Goal: Answer question/provide support

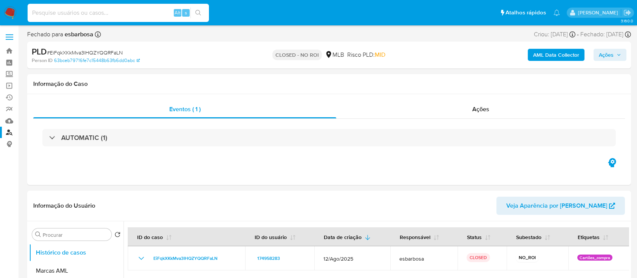
select select "10"
click at [94, 11] on input at bounding box center [118, 13] width 181 height 10
type input "143989399"
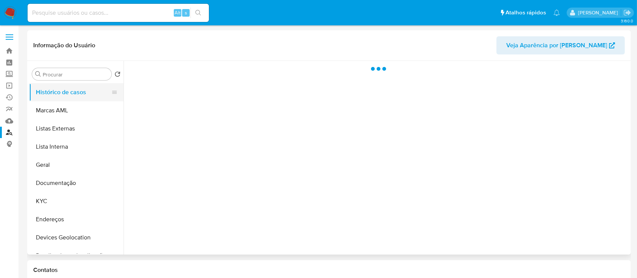
select select "10"
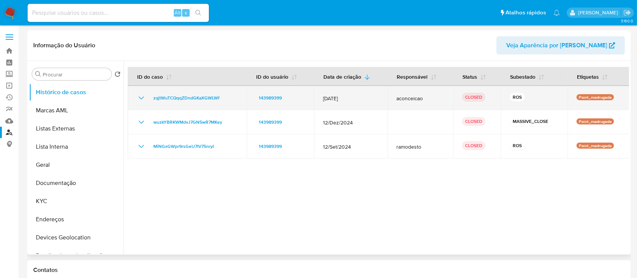
click at [140, 98] on icon "Mostrar/Ocultar" at bounding box center [141, 97] width 5 height 3
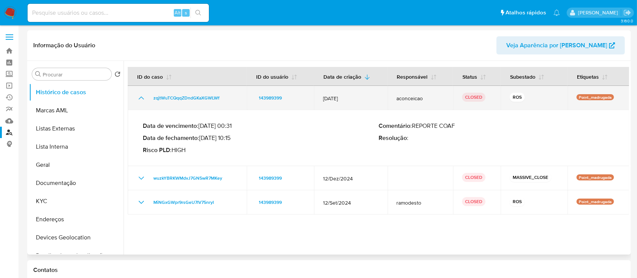
click at [140, 98] on icon "Mostrar/Ocultar" at bounding box center [141, 97] width 5 height 3
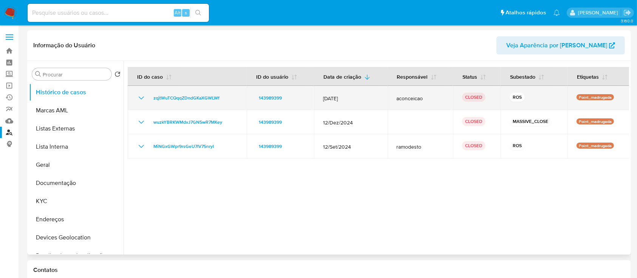
click at [140, 98] on icon "Mostrar/Ocultar" at bounding box center [141, 97] width 5 height 3
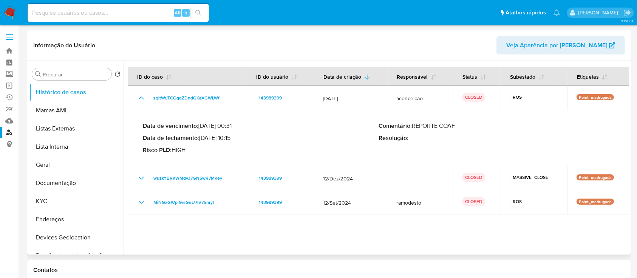
drag, startPoint x: 234, startPoint y: 138, endPoint x: 202, endPoint y: 138, distance: 31.8
click at [202, 138] on p "Data de fechamento : [DATE] 10:15" at bounding box center [261, 138] width 236 height 8
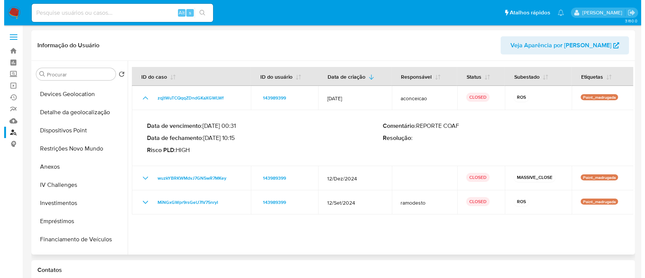
scroll to position [151, 0]
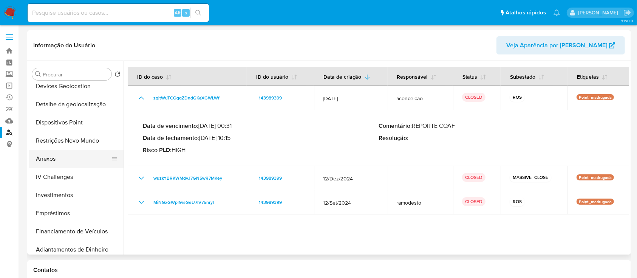
click at [46, 155] on button "Anexos" at bounding box center [73, 159] width 88 height 18
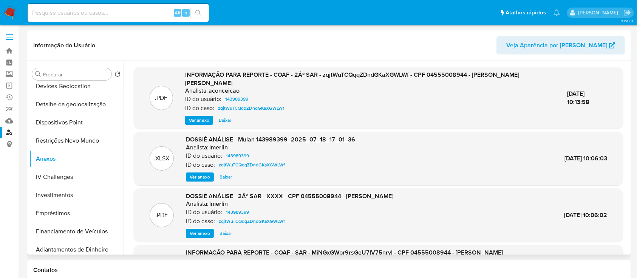
click at [199, 118] on span "Ver anexo" at bounding box center [199, 120] width 20 height 8
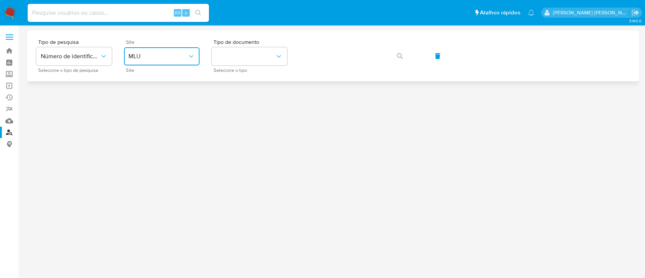
click at [171, 55] on span "MLU" at bounding box center [158, 57] width 59 height 8
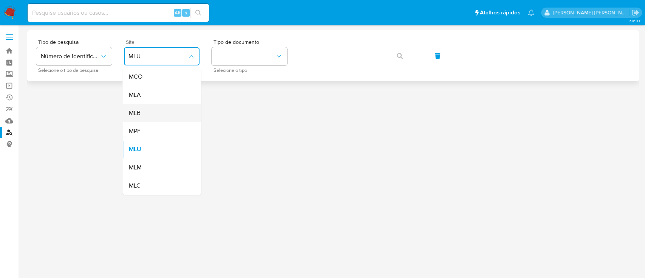
click at [150, 112] on div "MLB" at bounding box center [160, 113] width 62 height 18
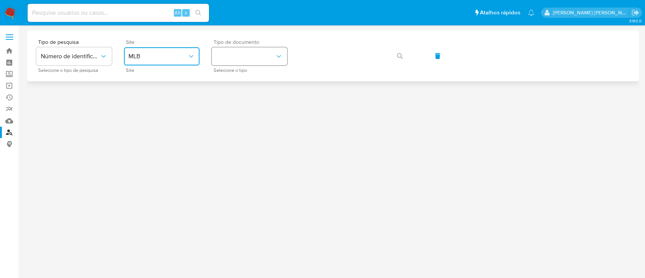
click at [243, 58] on button "identificationType" at bounding box center [250, 56] width 76 height 18
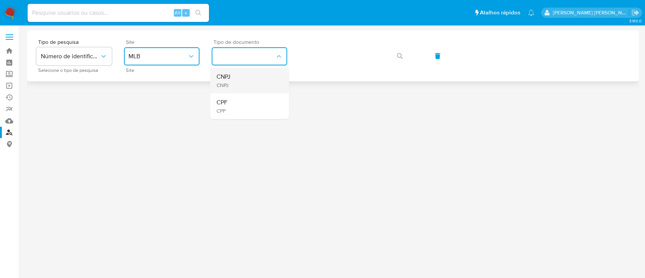
click at [246, 83] on div "CNPJ CNPJ" at bounding box center [247, 81] width 62 height 26
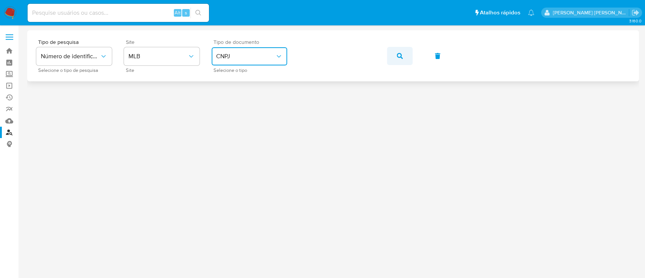
click at [399, 54] on icon "button" at bounding box center [400, 56] width 6 height 6
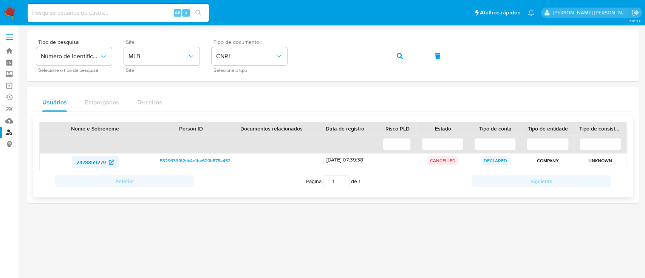
click at [96, 162] on span "2478859279" at bounding box center [90, 162] width 29 height 12
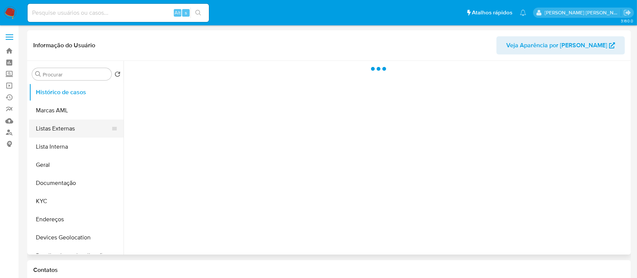
select select "10"
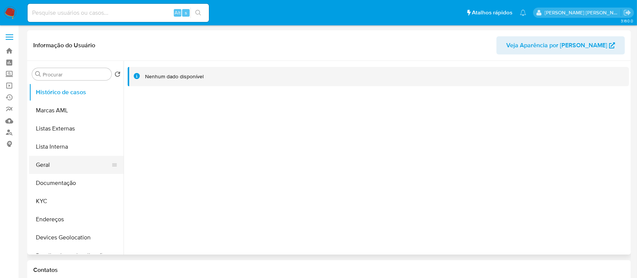
click at [54, 166] on button "Geral" at bounding box center [73, 165] width 88 height 18
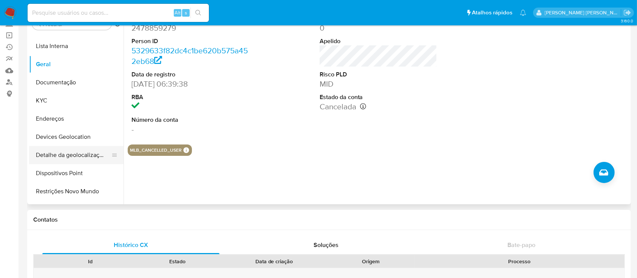
scroll to position [101, 0]
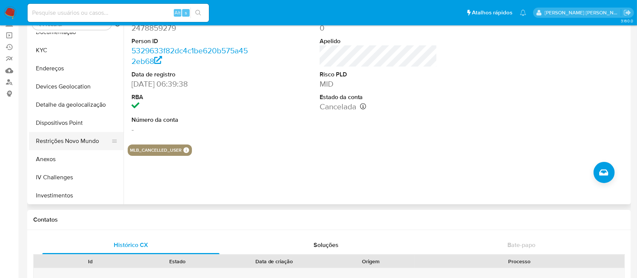
click at [64, 140] on button "Restrições Novo Mundo" at bounding box center [73, 141] width 88 height 18
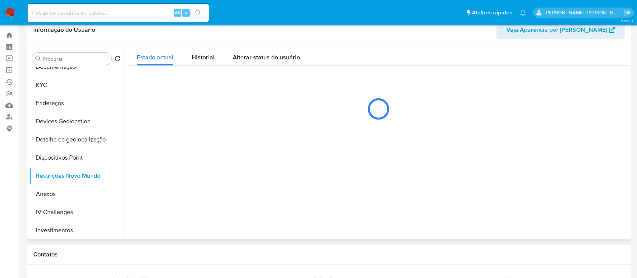
scroll to position [0, 0]
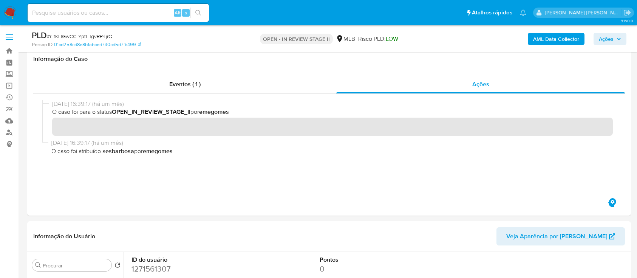
click at [544, 39] on b "AML Data Collector" at bounding box center [556, 39] width 46 height 12
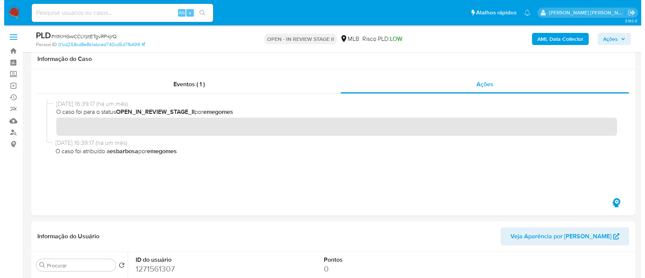
scroll to position [151, 0]
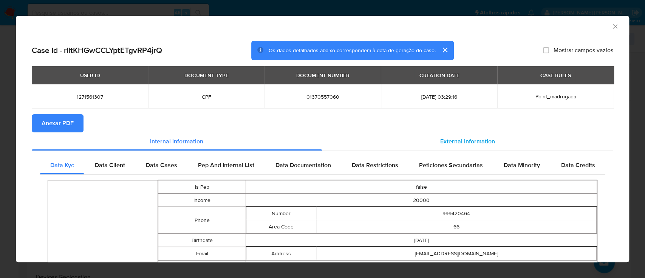
drag, startPoint x: 449, startPoint y: 144, endPoint x: 414, endPoint y: 140, distance: 35.0
click at [449, 143] on span "External information" at bounding box center [467, 141] width 55 height 9
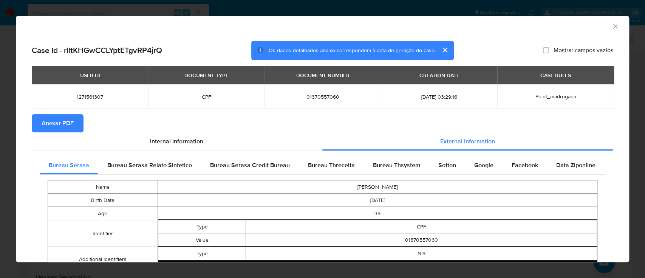
click at [57, 124] on span "Anexar PDF" at bounding box center [58, 123] width 32 height 17
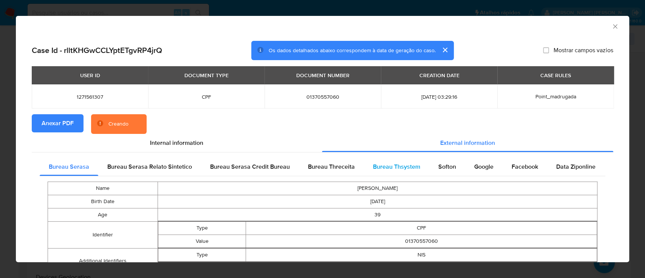
click at [405, 168] on span "Bureau Thsystem" at bounding box center [396, 166] width 47 height 9
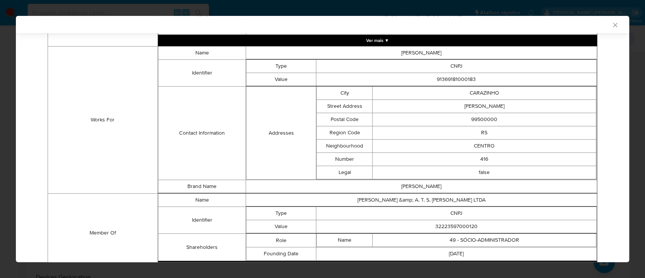
scroll to position [537, 0]
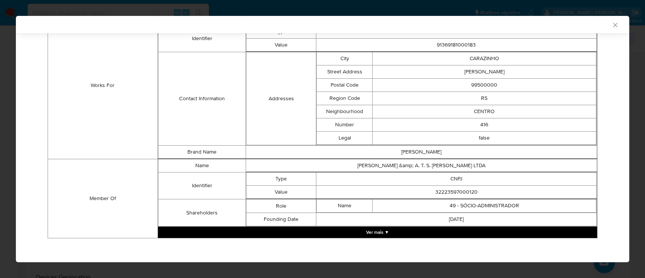
click at [372, 229] on button "Ver mais ▼" at bounding box center [377, 231] width 439 height 11
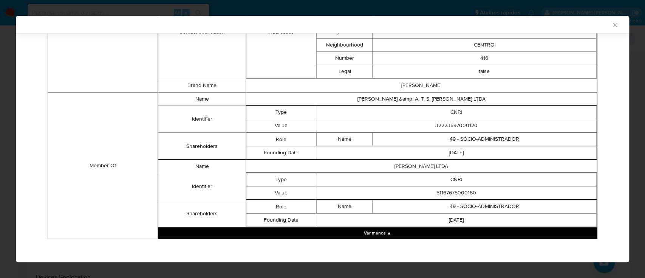
scroll to position [603, 0]
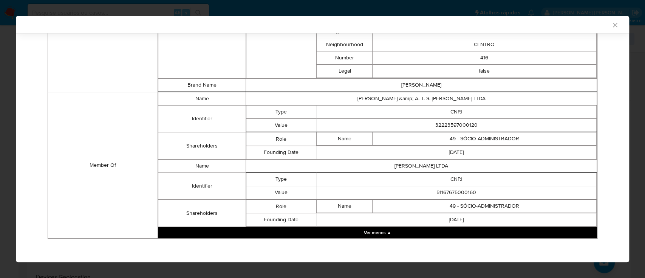
click at [460, 126] on td "32223597000120" at bounding box center [456, 125] width 281 height 13
copy td "32223597000120"
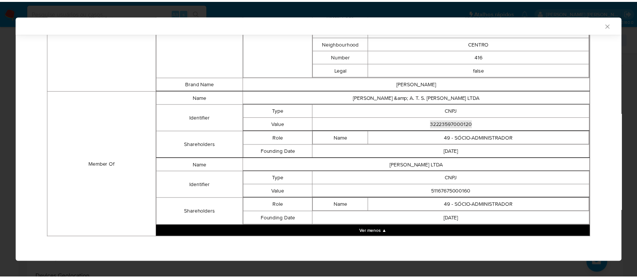
scroll to position [602, 0]
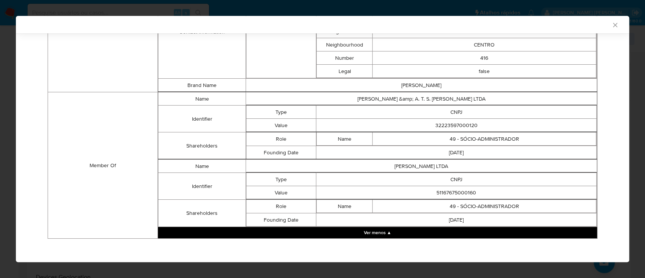
click at [445, 190] on td "51167675000160" at bounding box center [456, 192] width 281 height 13
copy td "51167675000160"
click at [613, 25] on icon "Fechar a janela" at bounding box center [615, 25] width 4 height 4
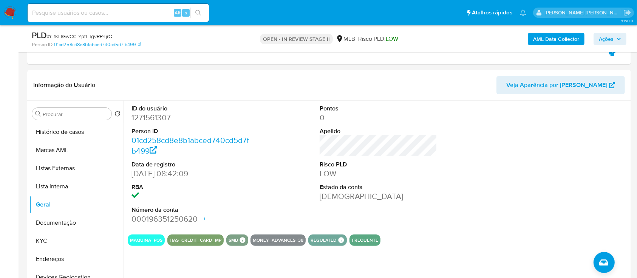
click at [605, 37] on span "Ações" at bounding box center [606, 39] width 15 height 12
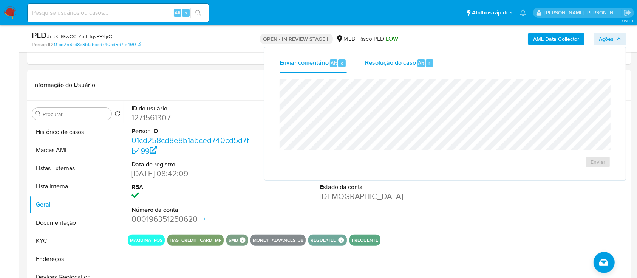
click at [391, 66] on span "Resolução do caso" at bounding box center [390, 62] width 51 height 9
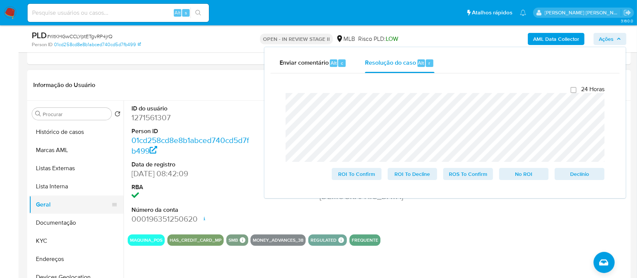
scroll to position [101, 0]
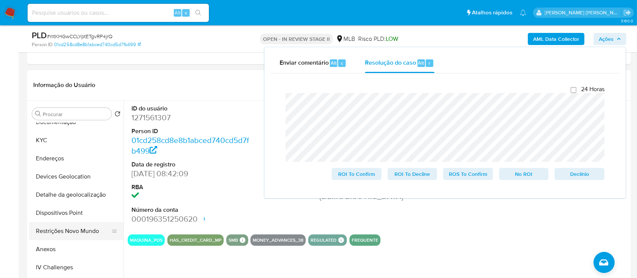
click at [64, 231] on button "Restrições Novo Mundo" at bounding box center [73, 231] width 88 height 18
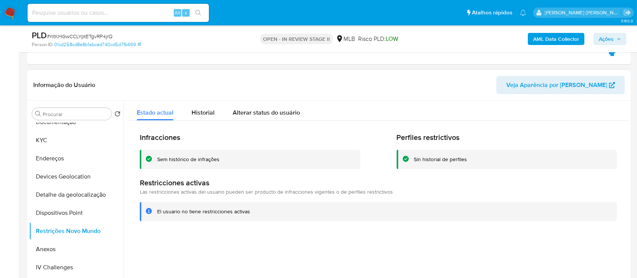
click at [199, 159] on div "Sem histórico de infrações" at bounding box center [188, 159] width 62 height 7
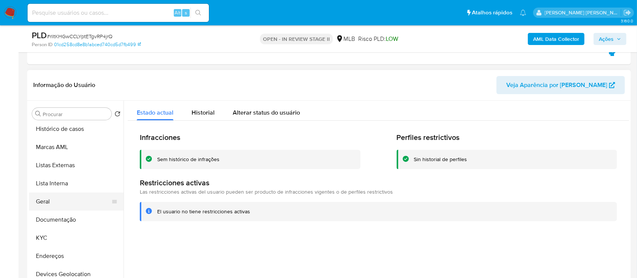
scroll to position [0, 0]
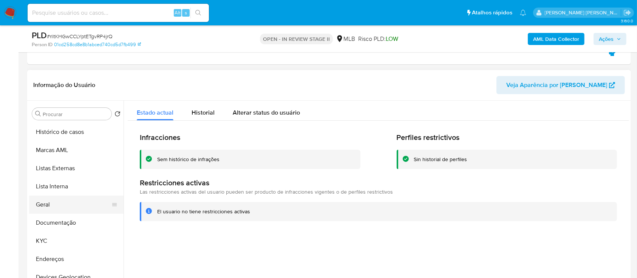
click at [62, 205] on button "Geral" at bounding box center [73, 204] width 88 height 18
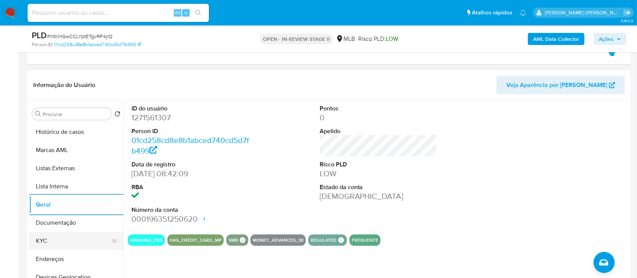
click at [53, 244] on button "KYC" at bounding box center [73, 241] width 88 height 18
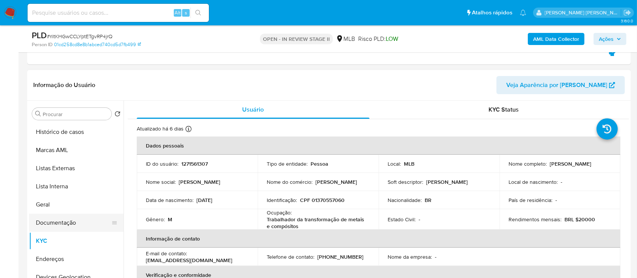
click at [68, 226] on button "Documentação" at bounding box center [73, 223] width 88 height 18
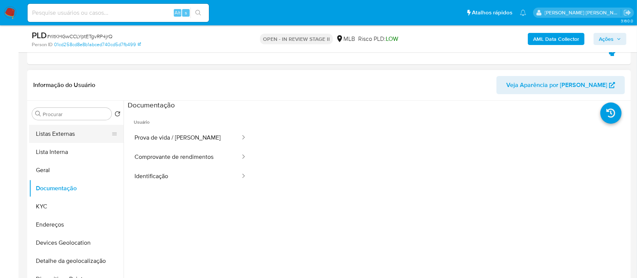
scroll to position [50, 0]
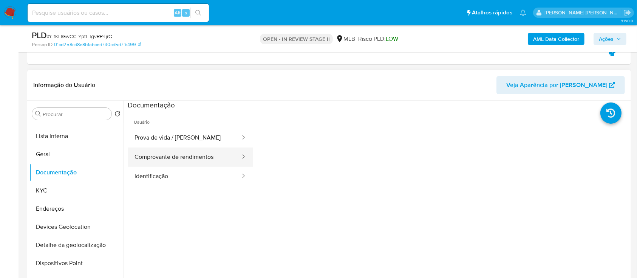
click at [172, 155] on button "Comprovante de rendimentos" at bounding box center [184, 156] width 113 height 19
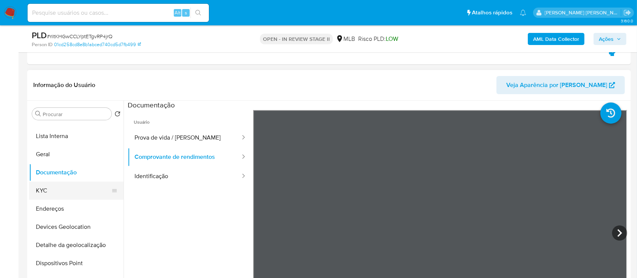
click at [65, 190] on button "KYC" at bounding box center [73, 190] width 88 height 18
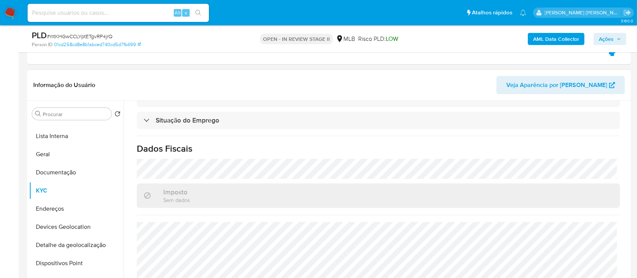
scroll to position [330, 0]
click at [70, 222] on button "Devices Geolocation" at bounding box center [73, 227] width 88 height 18
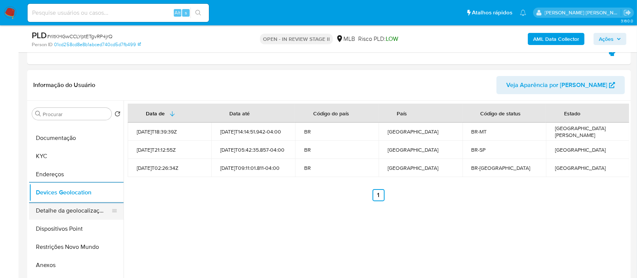
scroll to position [101, 0]
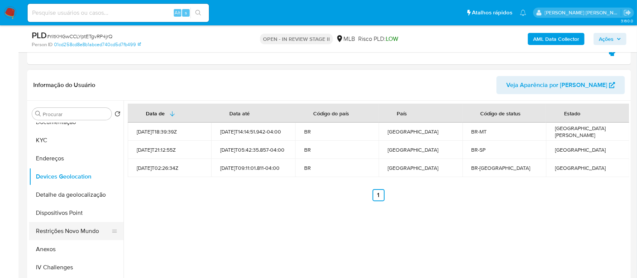
click at [67, 235] on button "Restrições Novo Mundo" at bounding box center [73, 231] width 88 height 18
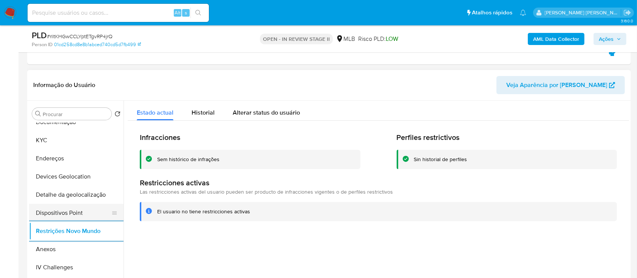
click at [88, 213] on button "Dispositivos Point" at bounding box center [73, 213] width 88 height 18
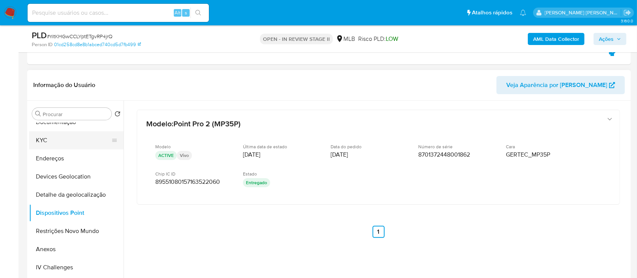
click at [52, 140] on button "KYC" at bounding box center [73, 140] width 88 height 18
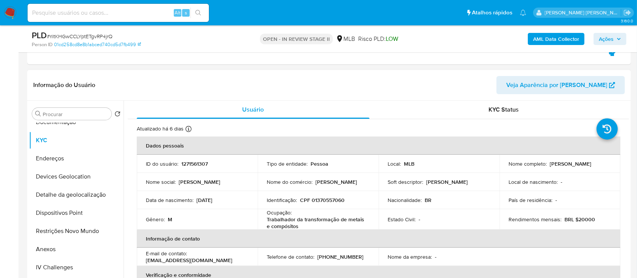
click at [339, 197] on p "CPF 01370557060" at bounding box center [322, 200] width 45 height 7
copy p "01370557060"
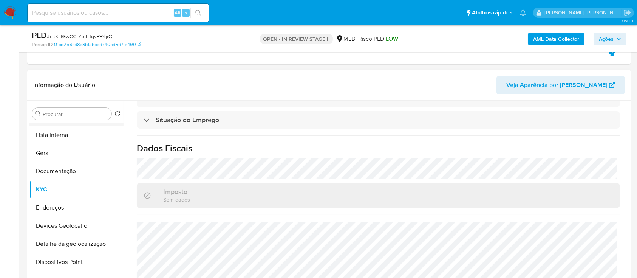
scroll to position [0, 0]
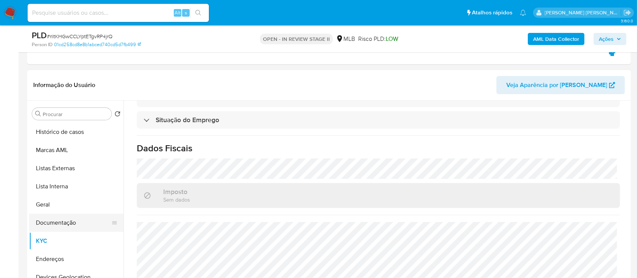
click at [50, 221] on button "Documentação" at bounding box center [73, 223] width 88 height 18
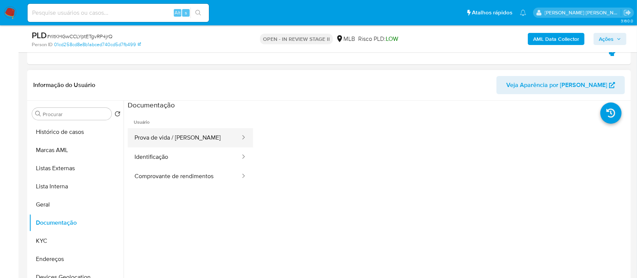
click at [174, 144] on button "Prova de vida / Selfie" at bounding box center [184, 137] width 113 height 19
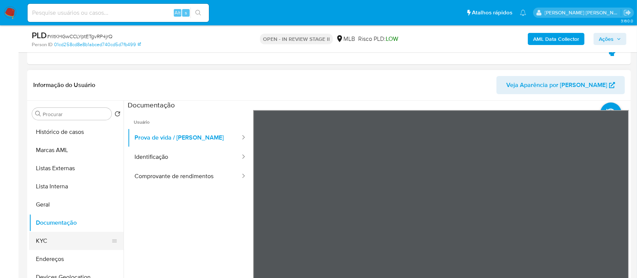
click at [55, 240] on button "KYC" at bounding box center [73, 241] width 88 height 18
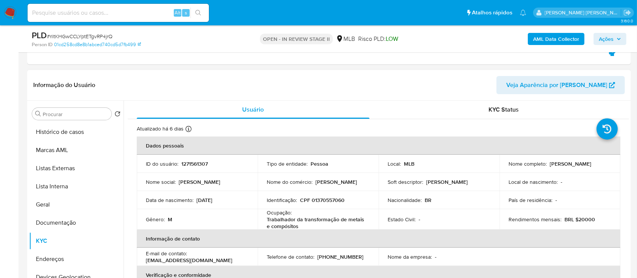
drag, startPoint x: 605, startPoint y: 164, endPoint x: 547, endPoint y: 164, distance: 57.5
click at [547, 164] on div "Nome completo : Micael Silva Bittencourt" at bounding box center [560, 163] width 103 height 7
copy p "Micael Silva Bittencourt"
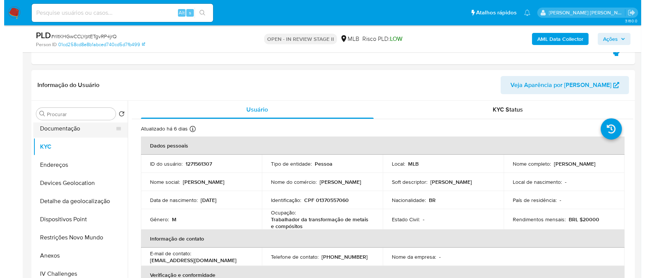
scroll to position [101, 0]
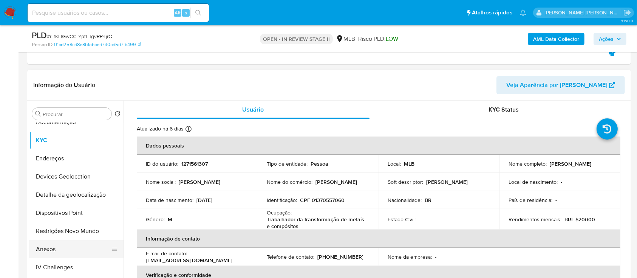
click at [51, 253] on button "Anexos" at bounding box center [73, 249] width 88 height 18
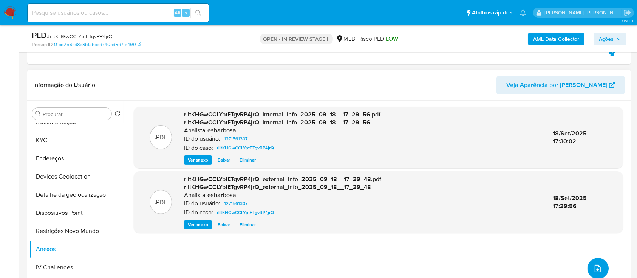
click at [590, 270] on button "upload-file" at bounding box center [598, 268] width 21 height 21
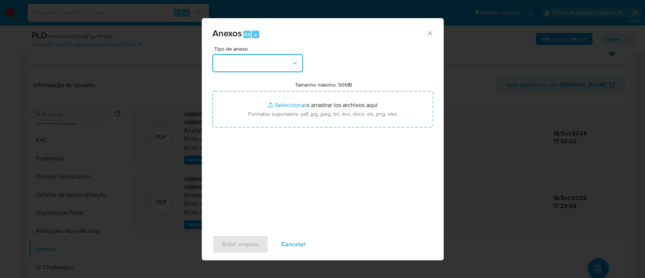
click at [266, 70] on button "button" at bounding box center [257, 63] width 91 height 18
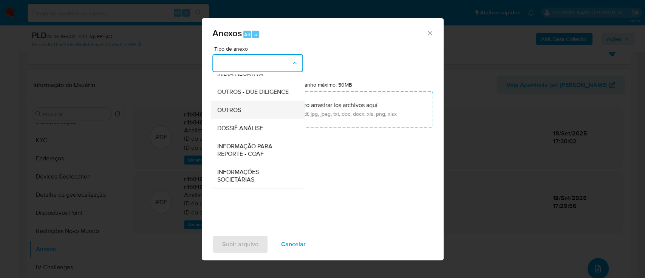
click at [232, 114] on span "OUTROS" at bounding box center [229, 110] width 24 height 8
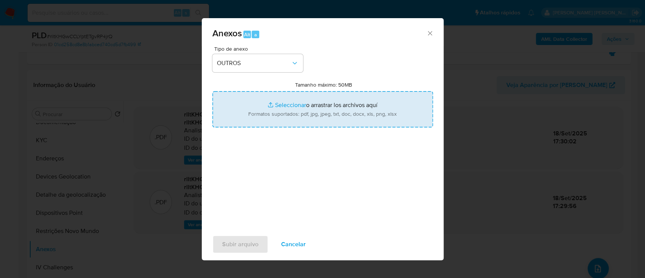
click at [285, 104] on input "Tamanho máximo: 50MB Seleccionar archivos" at bounding box center [322, 109] width 221 height 36
type input "C:\fakepath\SAR - XXXX - CPF 01370557060 - MICAEL SILVA BITTENCOURT.pdf"
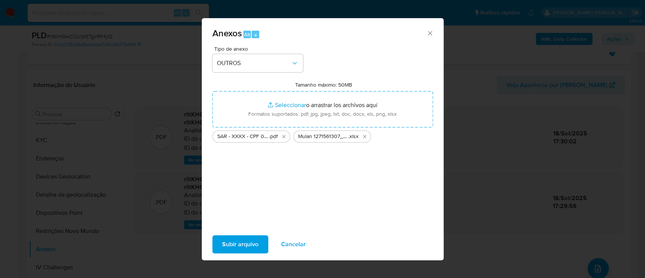
click at [245, 248] on span "Subir arquivo" at bounding box center [240, 244] width 36 height 17
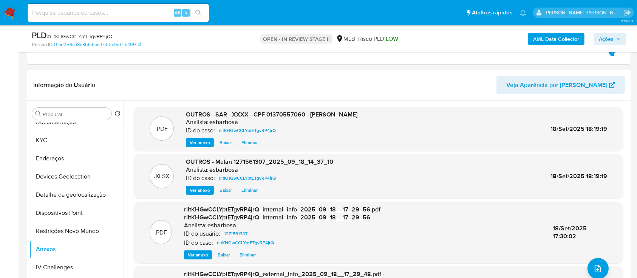
click at [606, 39] on span "Ações" at bounding box center [606, 39] width 15 height 12
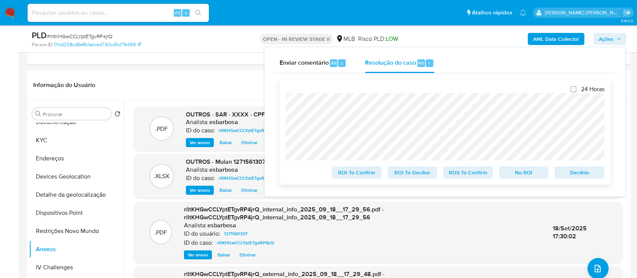
click at [474, 172] on span "ROS To Confirm" at bounding box center [468, 172] width 39 height 11
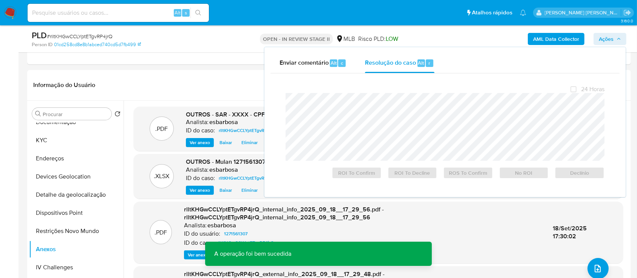
click at [77, 35] on span "# rlltKHGwCCLYptETgvRP4jrQ" at bounding box center [80, 37] width 66 height 8
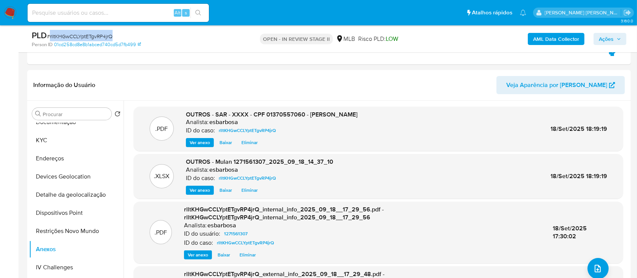
click at [77, 35] on span "# rlltKHGwCCLYptETgvRP4jrQ" at bounding box center [80, 37] width 66 height 8
copy span "rlltKHGwCCLYptETgvRP4jrQ"
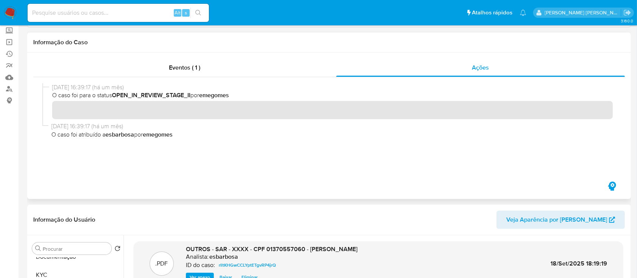
scroll to position [0, 0]
